Goal: Transaction & Acquisition: Book appointment/travel/reservation

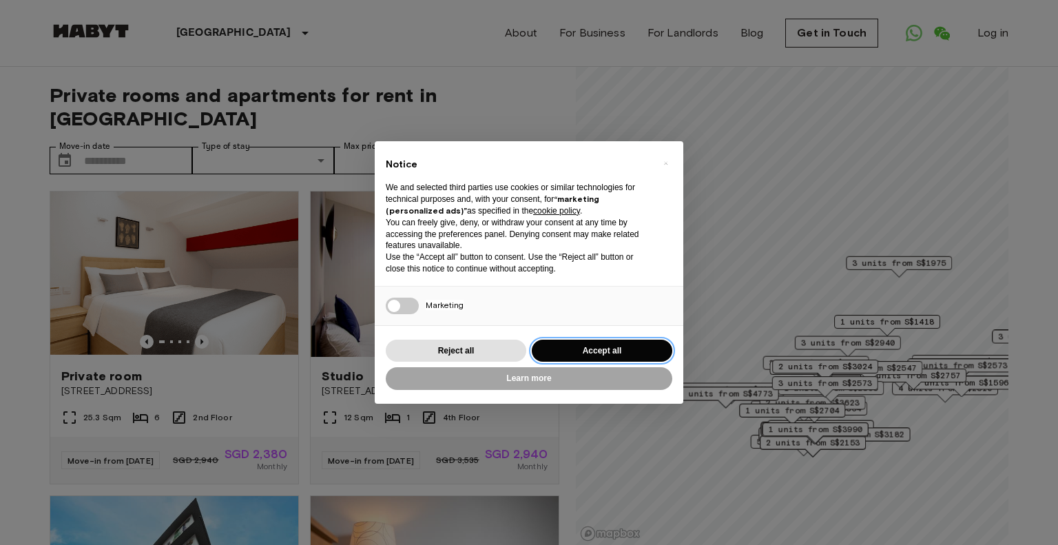
click at [574, 348] on button "Accept all" at bounding box center [602, 351] width 141 height 23
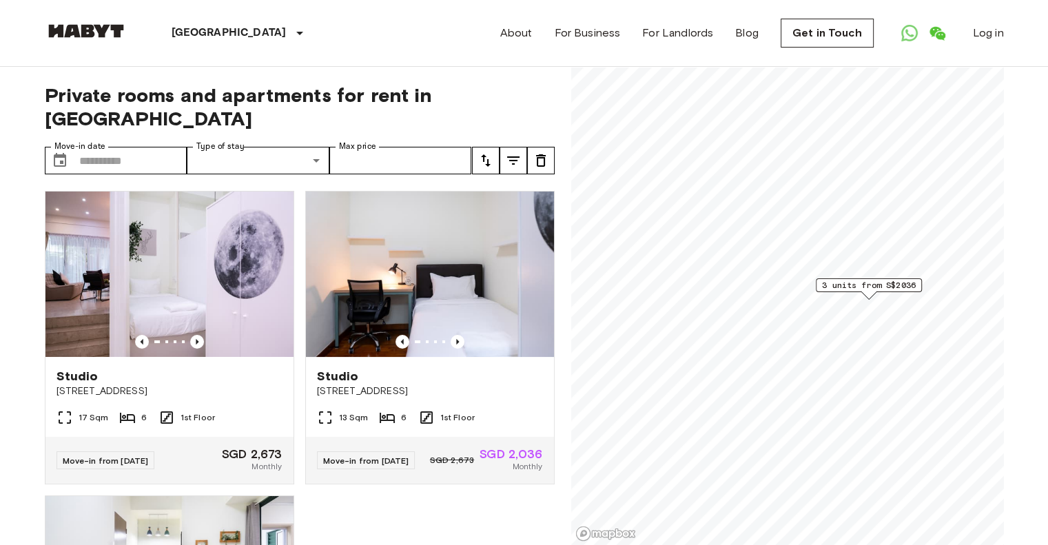
click at [865, 287] on span "3 units from S$2036" at bounding box center [869, 285] width 94 height 12
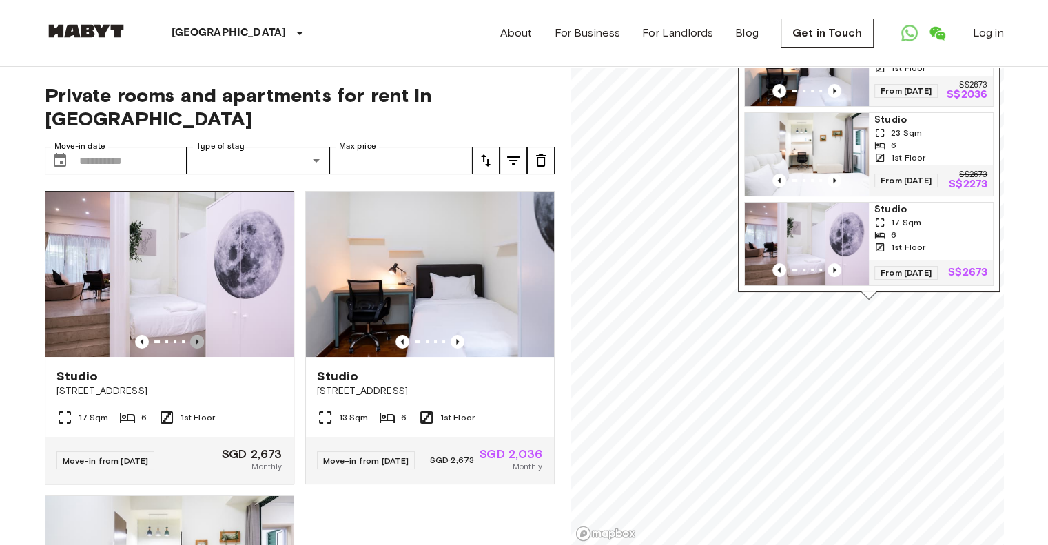
click at [198, 335] on icon "Previous image" at bounding box center [197, 342] width 14 height 14
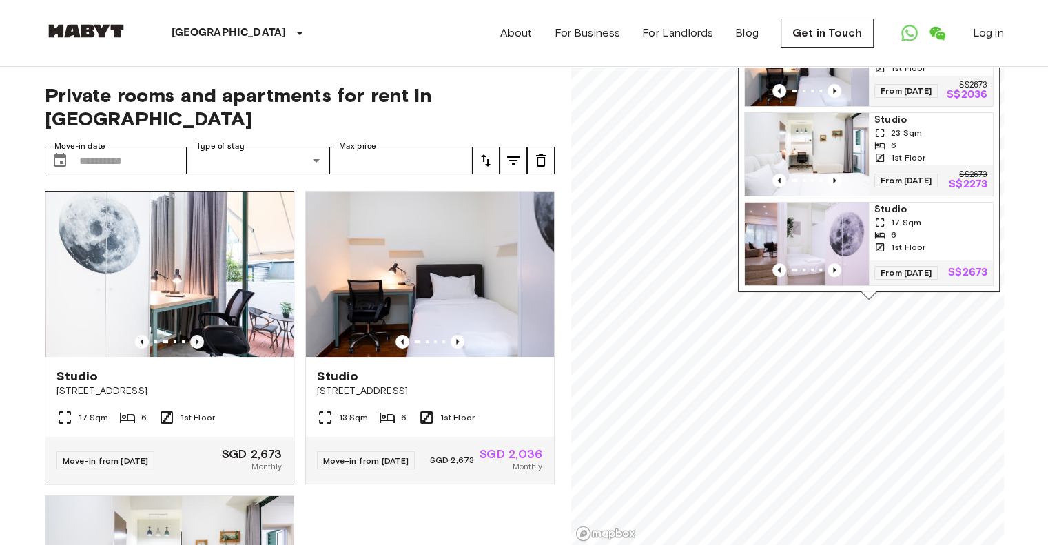
click at [198, 335] on icon "Previous image" at bounding box center [197, 342] width 14 height 14
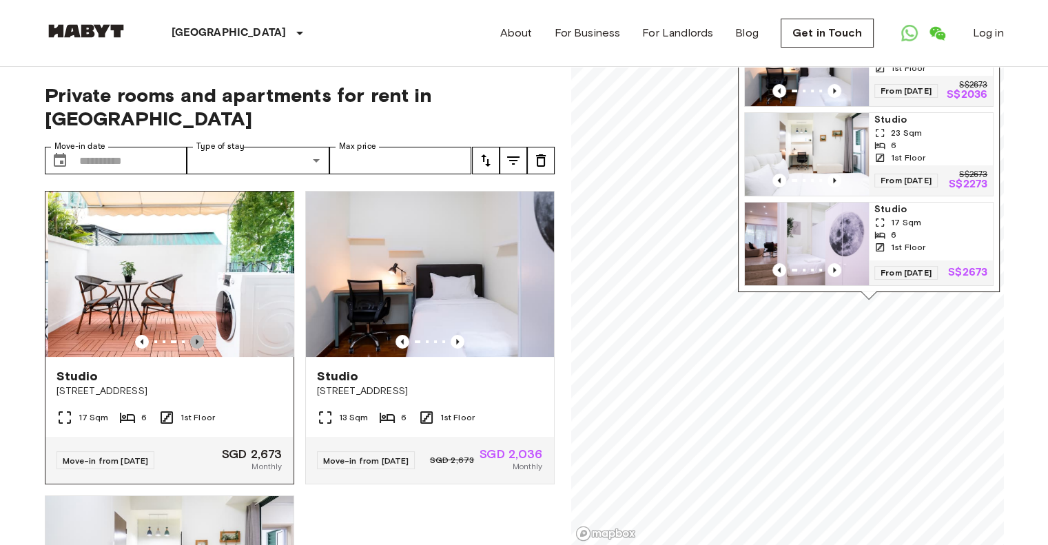
click at [198, 335] on icon "Previous image" at bounding box center [197, 342] width 14 height 14
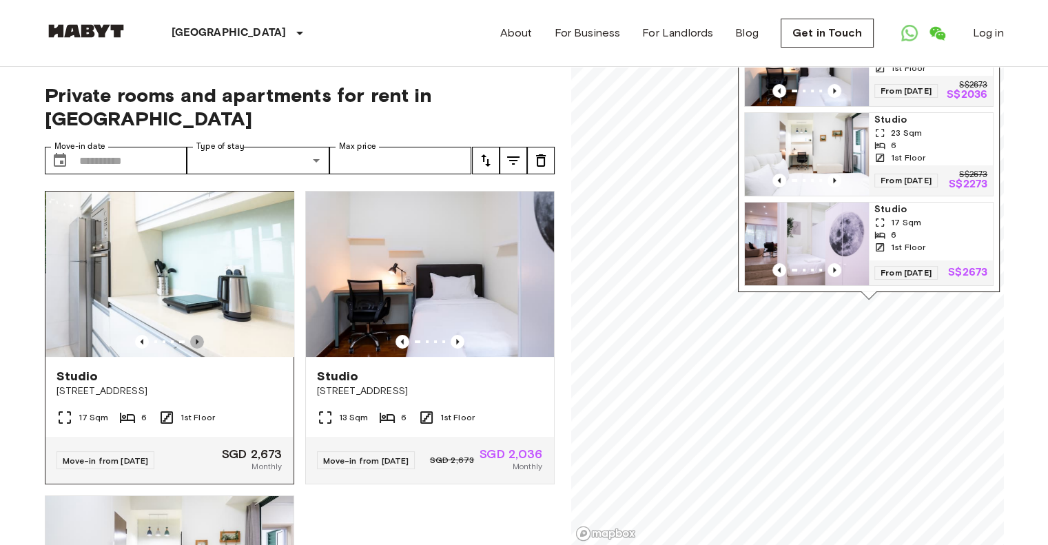
click at [198, 335] on icon "Previous image" at bounding box center [197, 342] width 14 height 14
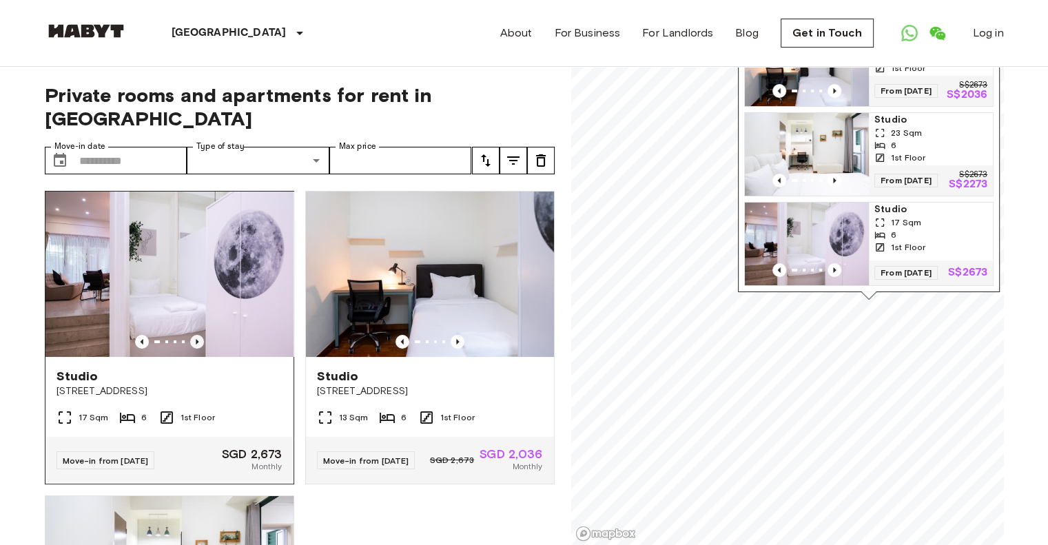
click at [198, 335] on icon "Previous image" at bounding box center [197, 342] width 14 height 14
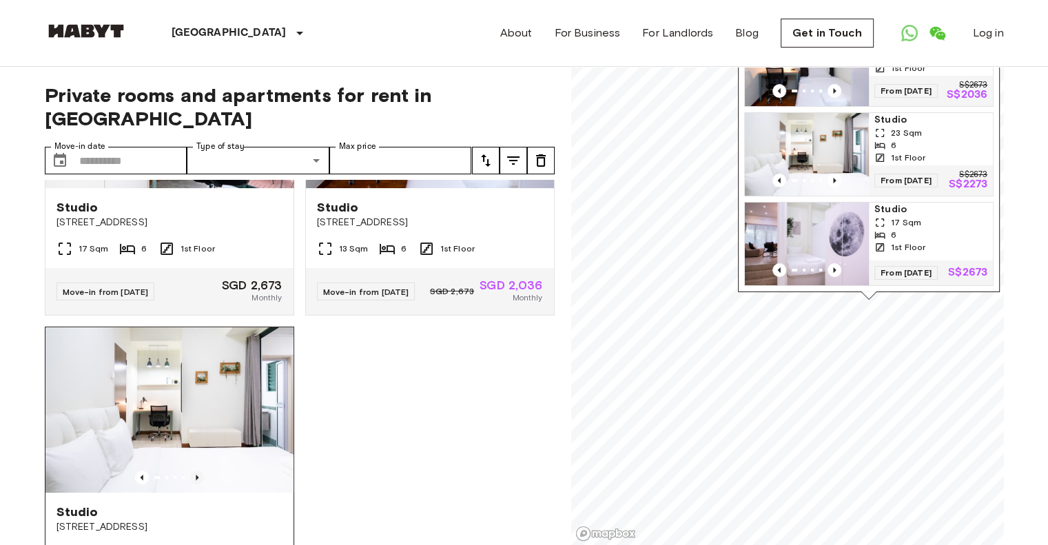
scroll to position [14, 0]
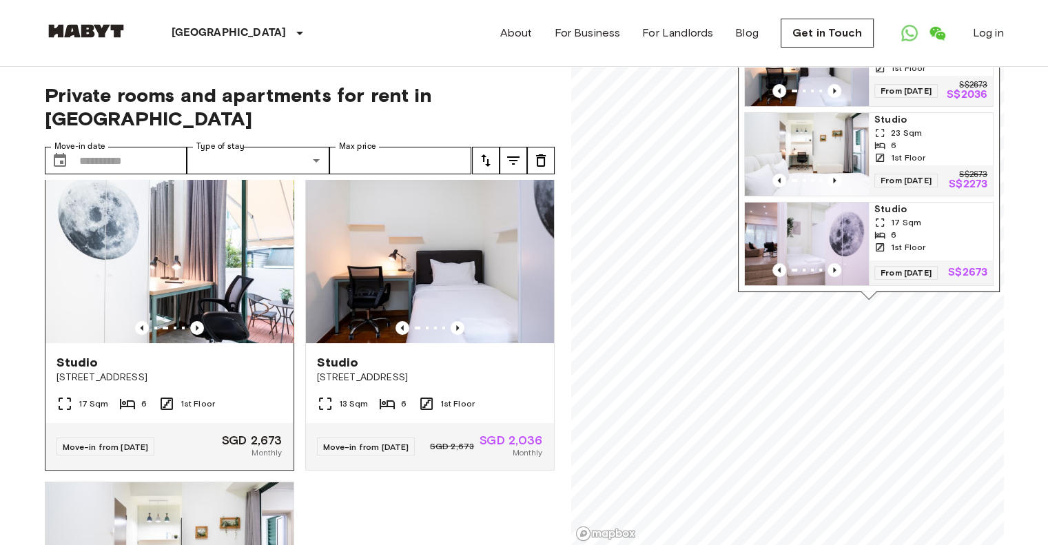
click at [161, 239] on img at bounding box center [169, 260] width 248 height 165
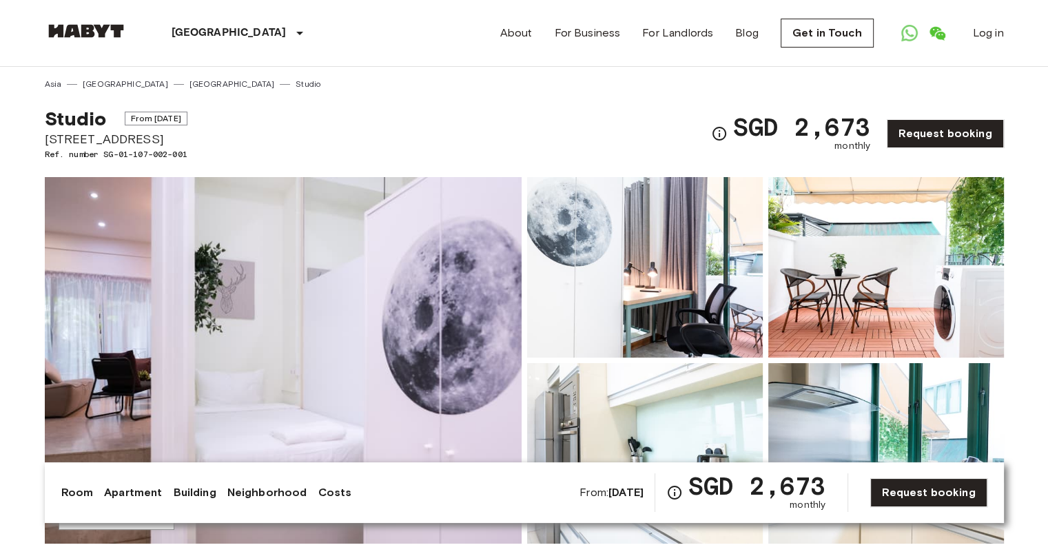
click at [386, 418] on img at bounding box center [283, 360] width 477 height 367
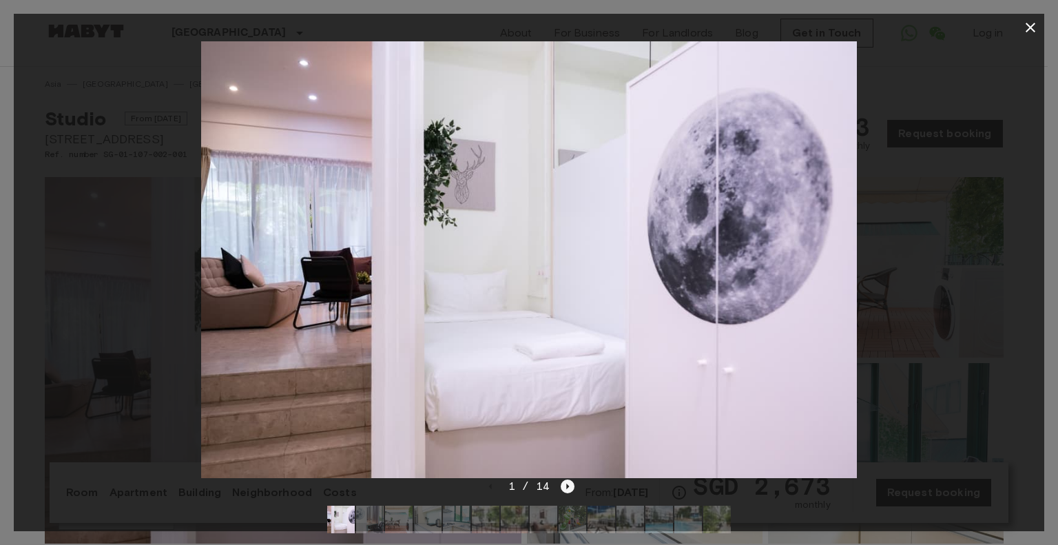
click at [573, 485] on icon "Next image" at bounding box center [568, 487] width 14 height 14
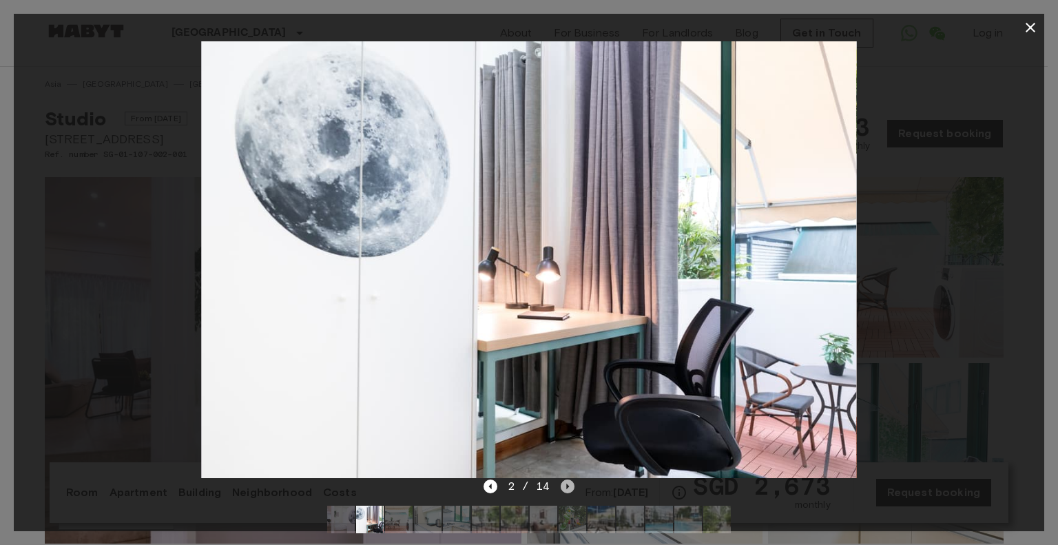
click at [573, 485] on icon "Next image" at bounding box center [568, 487] width 14 height 14
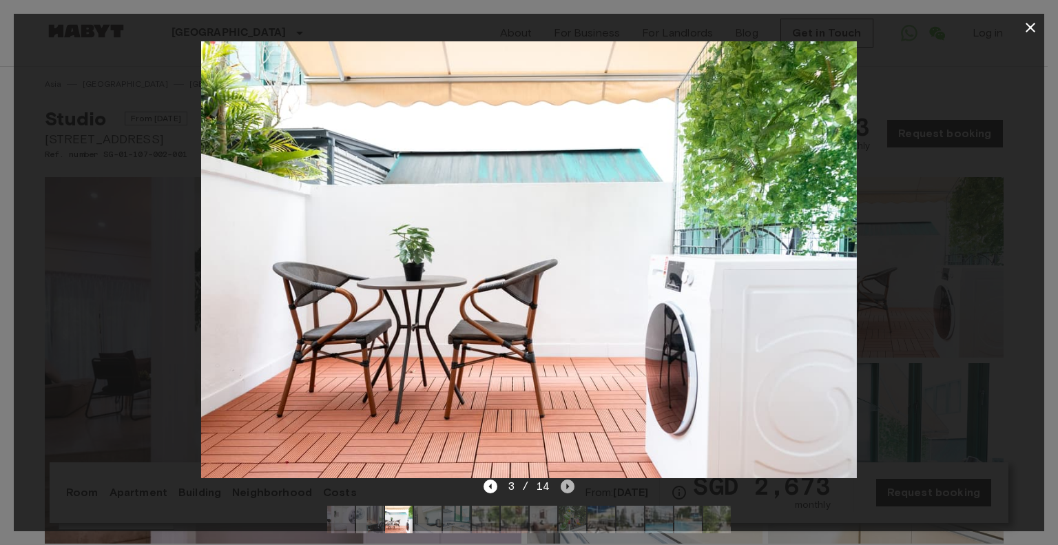
click at [573, 485] on icon "Next image" at bounding box center [568, 487] width 14 height 14
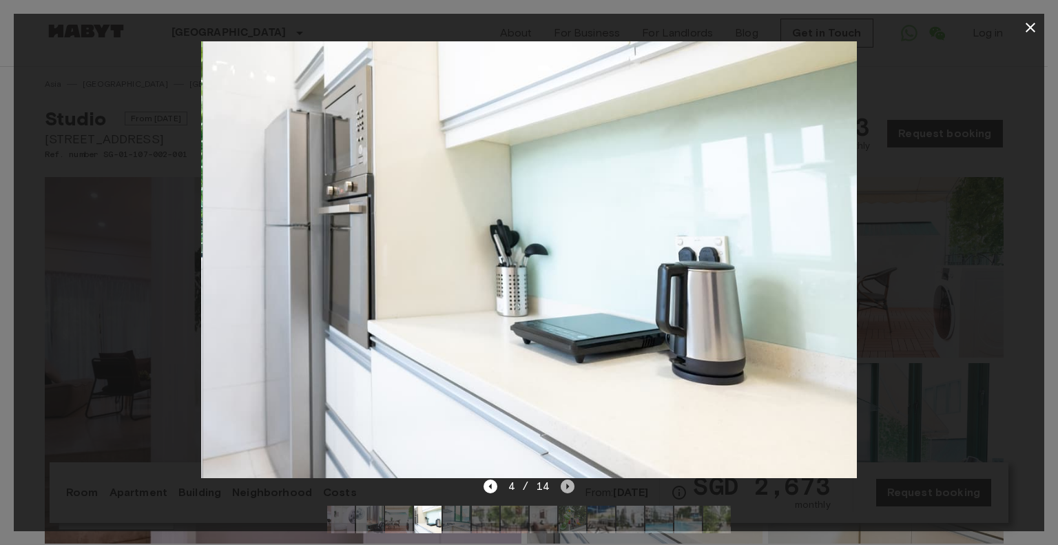
click at [573, 485] on icon "Next image" at bounding box center [568, 487] width 14 height 14
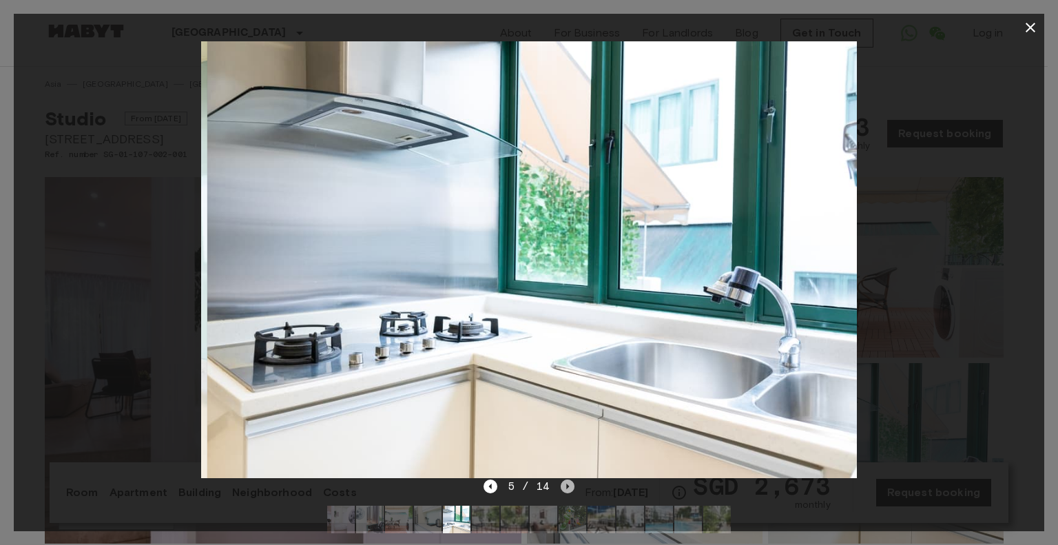
click at [573, 485] on icon "Next image" at bounding box center [568, 487] width 14 height 14
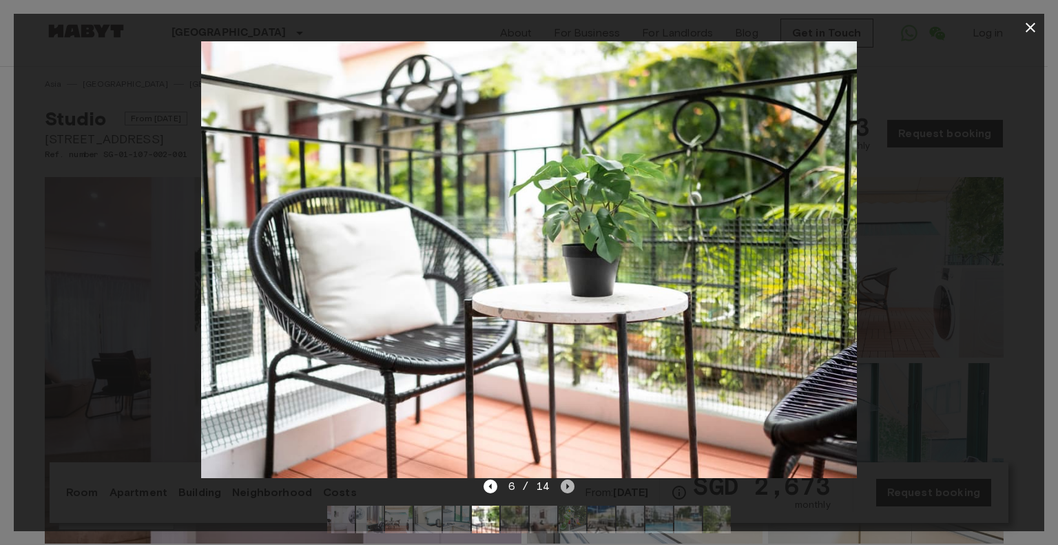
click at [573, 485] on icon "Next image" at bounding box center [568, 487] width 14 height 14
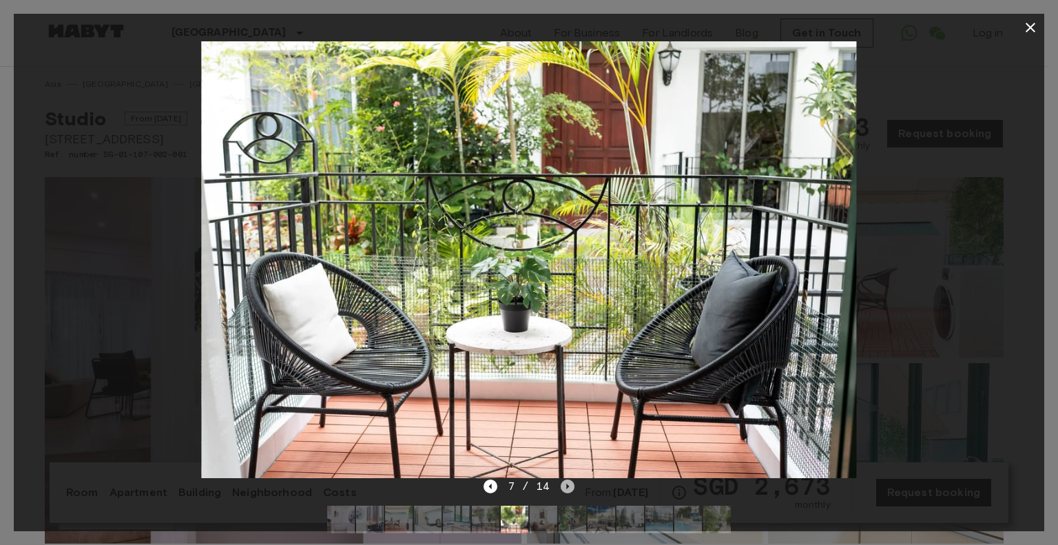
click at [570, 488] on icon "Next image" at bounding box center [568, 487] width 14 height 14
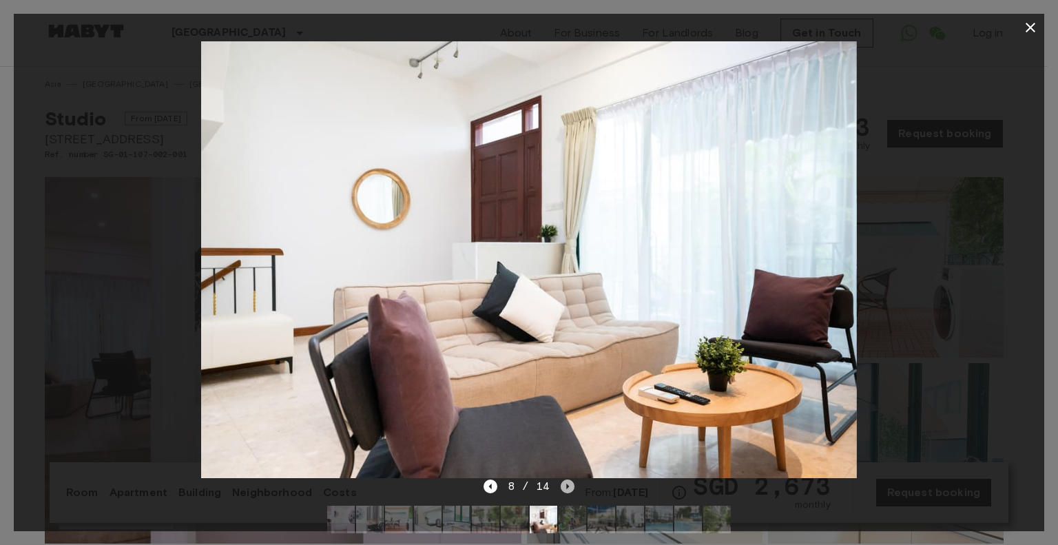
click at [570, 480] on icon "Next image" at bounding box center [568, 487] width 14 height 14
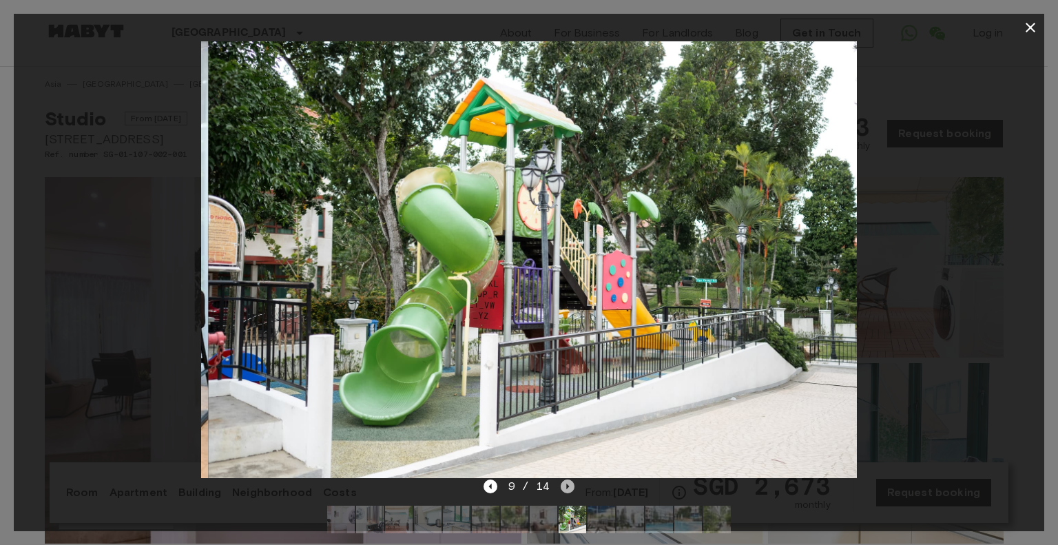
click at [570, 480] on icon "Next image" at bounding box center [568, 487] width 14 height 14
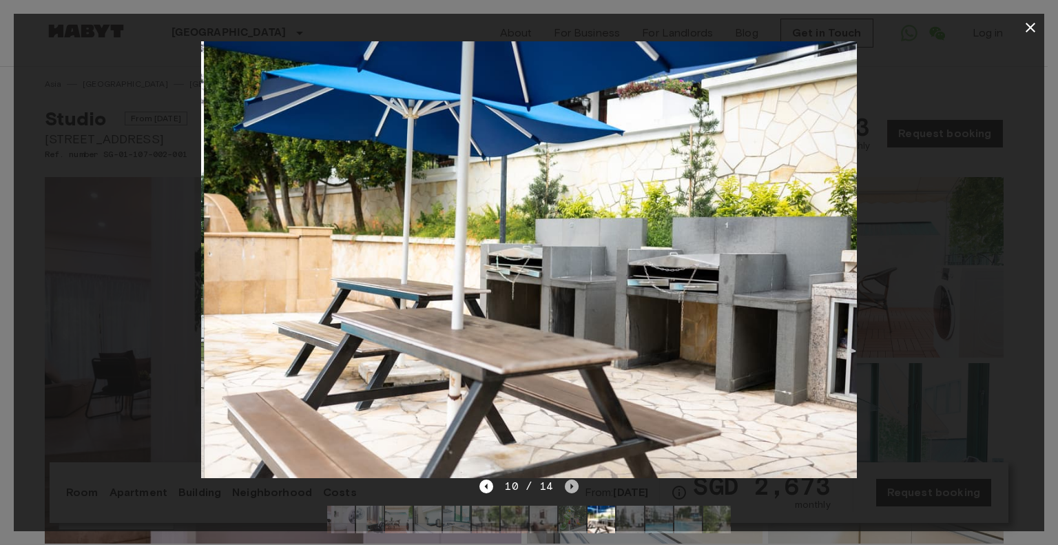
click at [570, 480] on icon "Next image" at bounding box center [572, 487] width 14 height 14
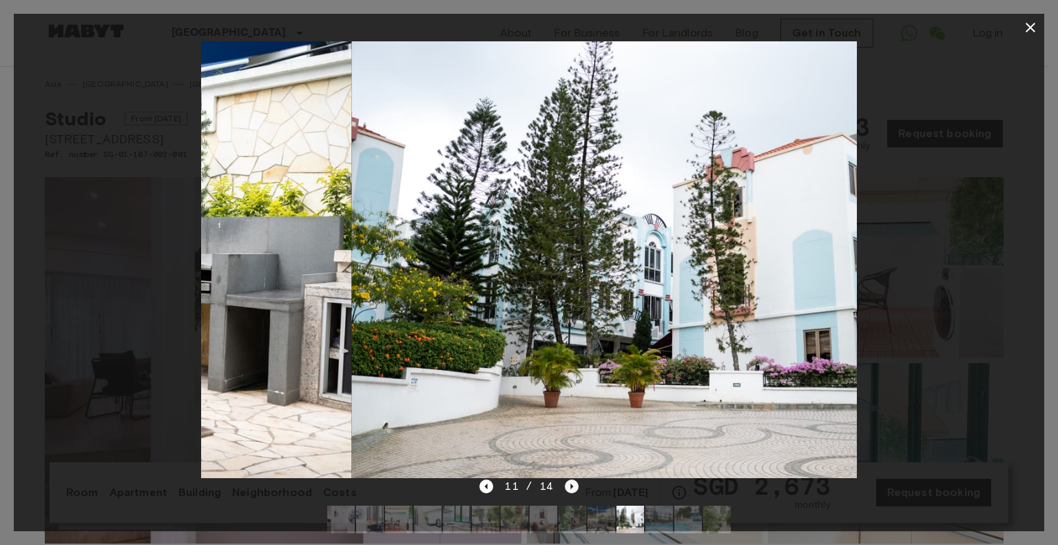
click at [570, 480] on icon "Next image" at bounding box center [572, 487] width 14 height 14
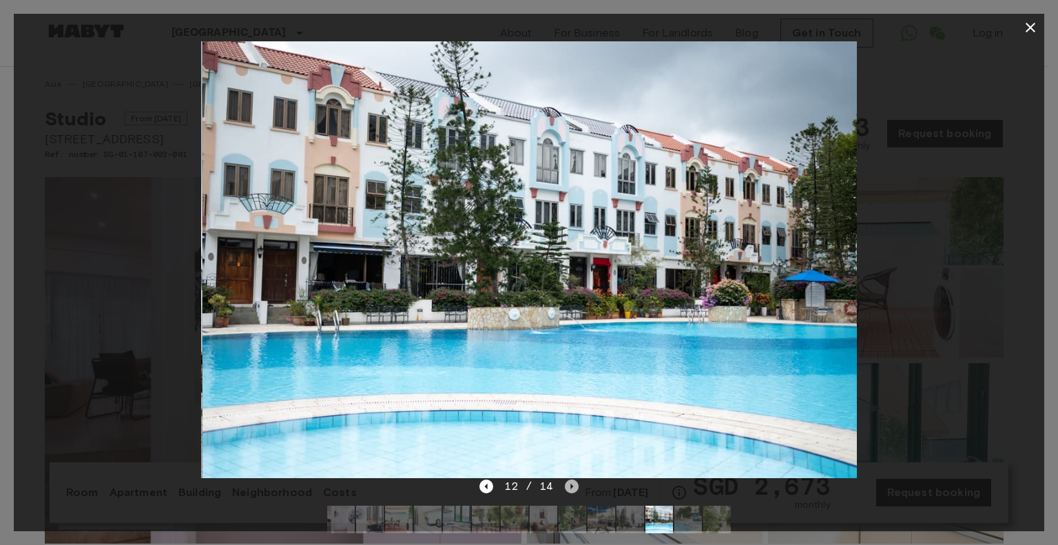
click at [570, 480] on icon "Next image" at bounding box center [572, 487] width 14 height 14
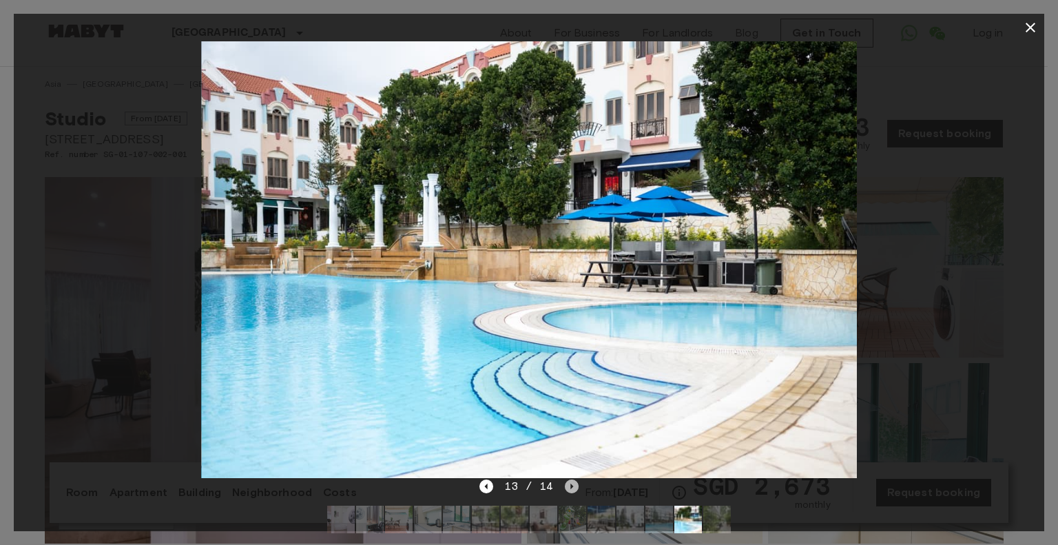
click at [570, 480] on icon "Next image" at bounding box center [572, 487] width 14 height 14
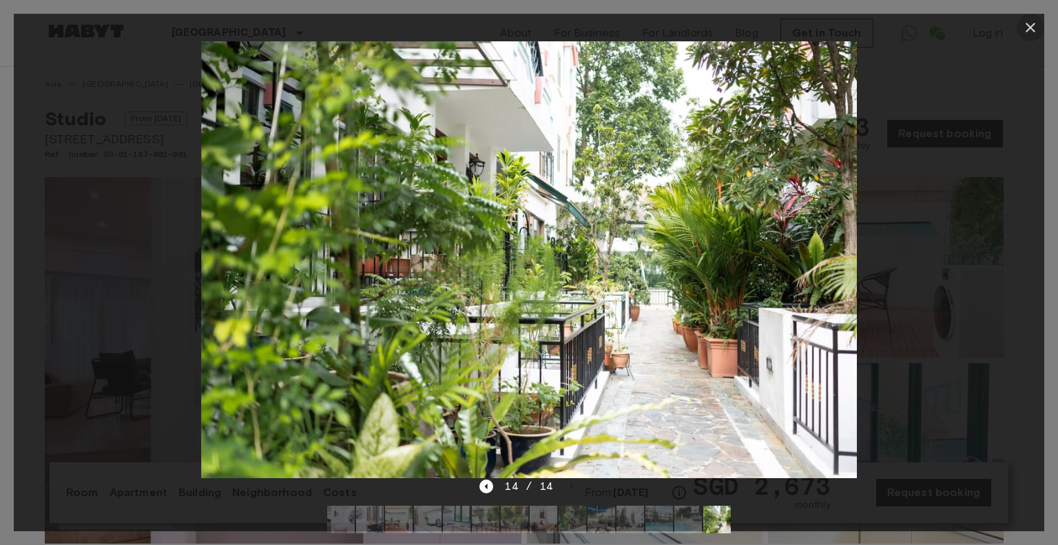
click at [1036, 30] on icon "button" at bounding box center [1030, 27] width 17 height 17
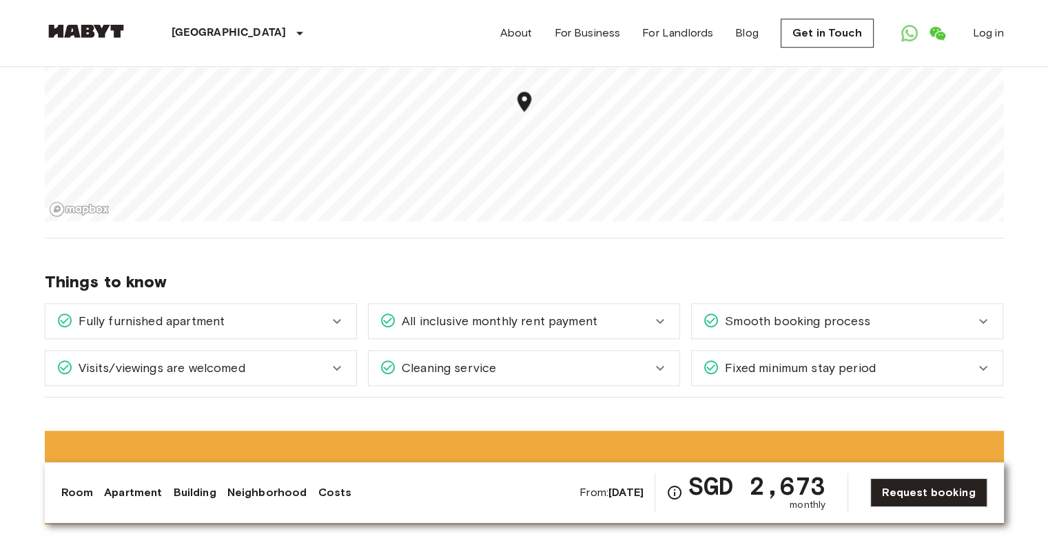
scroll to position [1378, 0]
